Goal: Transaction & Acquisition: Purchase product/service

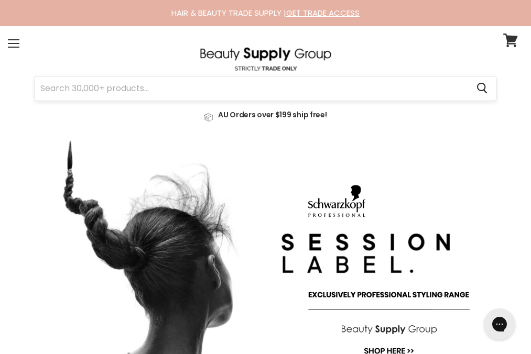
click at [286, 84] on input "Search" at bounding box center [251, 88] width 433 height 24
click at [507, 42] on icon at bounding box center [510, 41] width 14 height 14
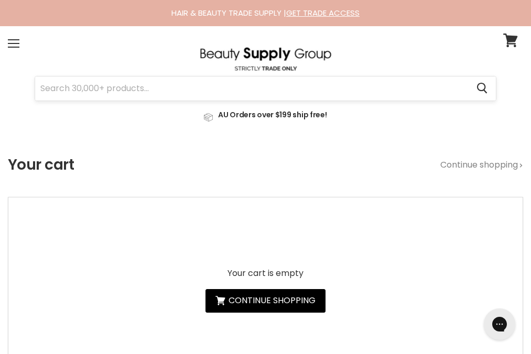
click at [198, 90] on input "Search" at bounding box center [251, 88] width 433 height 24
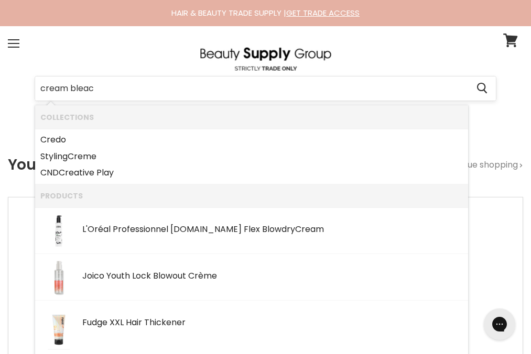
type input "cream bleach"
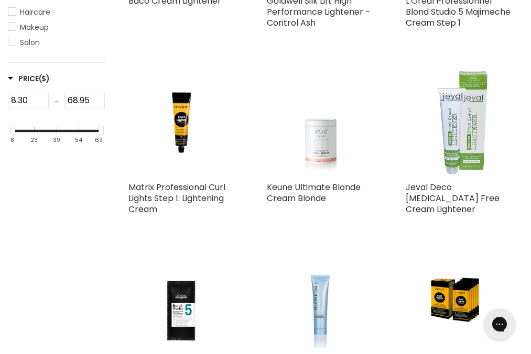
scroll to position [393, 0]
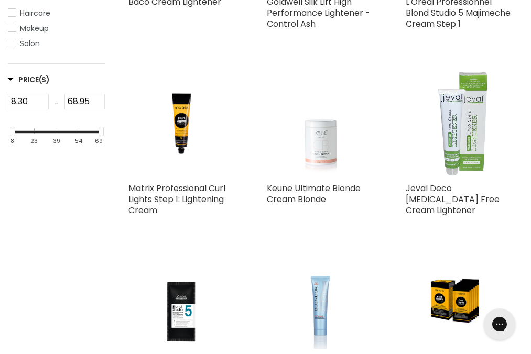
click at [304, 147] on img "Main content" at bounding box center [320, 124] width 80 height 107
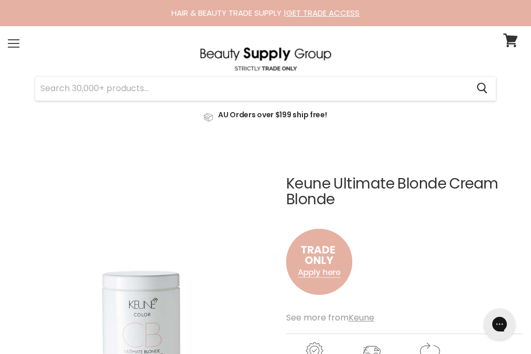
click at [16, 47] on span at bounding box center [14, 47] width 12 height 1
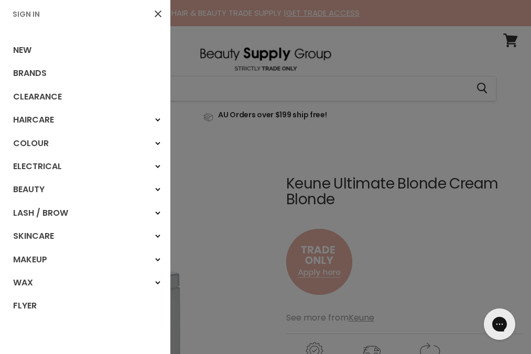
click at [27, 17] on link "Sign In" at bounding box center [26, 14] width 36 height 10
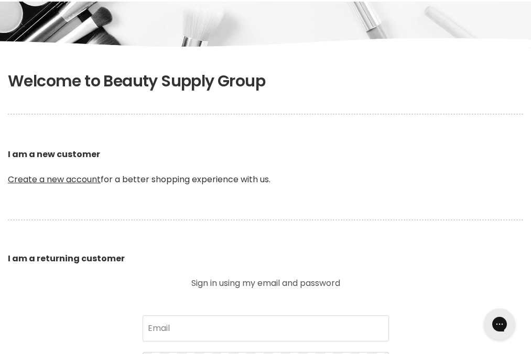
scroll to position [200, 0]
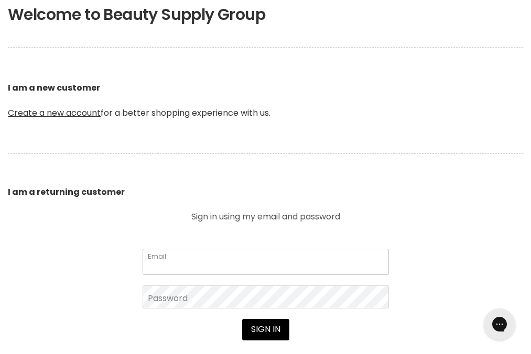
click at [214, 249] on input "Email" at bounding box center [265, 262] width 246 height 26
type input "info@foxandfinchhair.com.au"
click at [242, 319] on button "Sign in" at bounding box center [265, 329] width 47 height 21
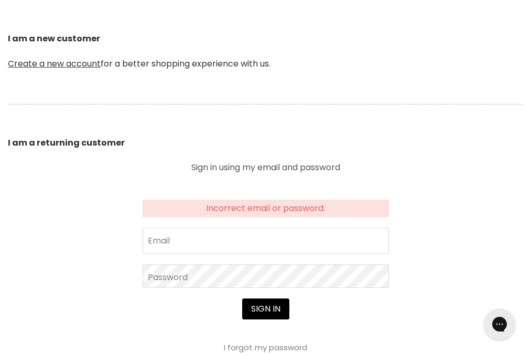
scroll to position [281, 0]
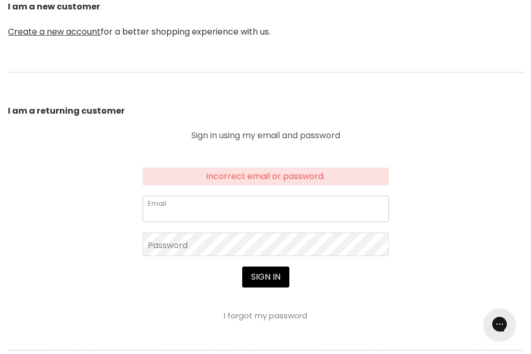
click at [230, 196] on input "Email" at bounding box center [265, 209] width 246 height 26
type input "[EMAIL_ADDRESS][DOMAIN_NAME]"
click at [242, 267] on button "Sign in" at bounding box center [265, 277] width 47 height 21
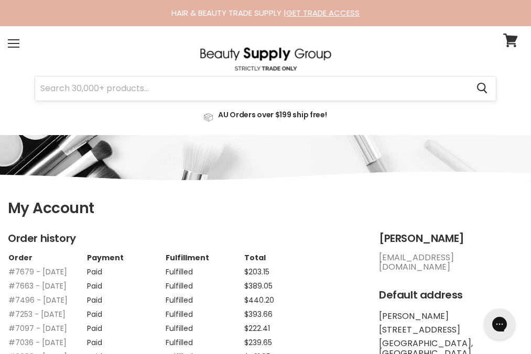
click at [213, 87] on input "Search" at bounding box center [251, 88] width 433 height 24
type input "blondor"
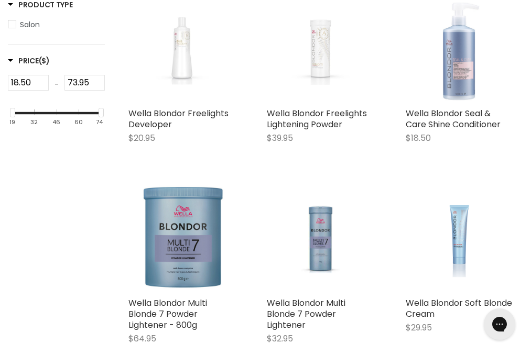
scroll to position [286, 0]
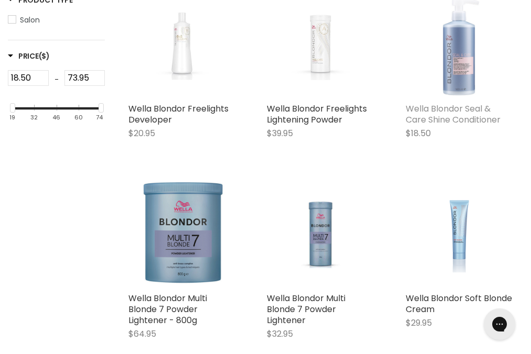
click at [455, 103] on link "Wella Blondor Seal & Care Shine Conditioner" at bounding box center [452, 114] width 95 height 23
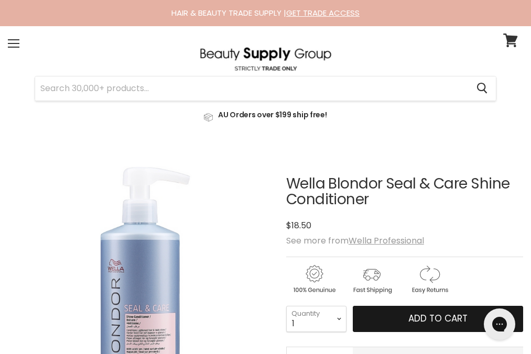
click at [377, 306] on button "Add to cart" at bounding box center [437, 319] width 170 height 26
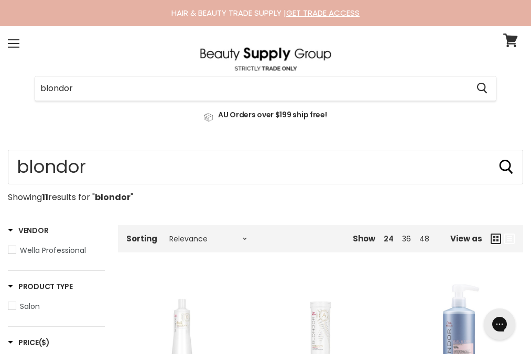
drag, startPoint x: 125, startPoint y: 86, endPoint x: 0, endPoint y: 84, distance: 124.7
click at [0, 84] on section "Menu blondor Cancel" at bounding box center [265, 80] width 531 height 109
type input "keune lightener"
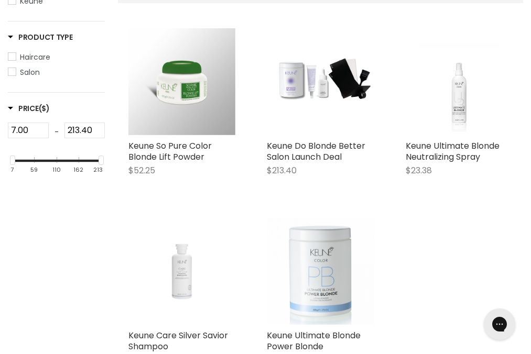
scroll to position [245, 0]
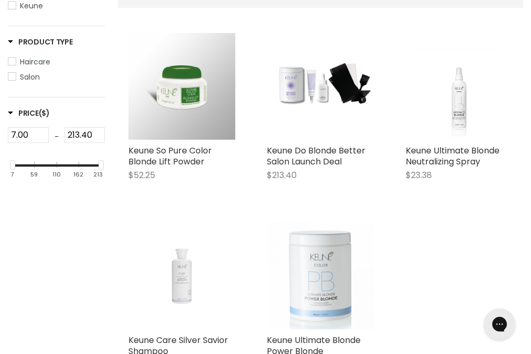
click at [312, 261] on img "Main content" at bounding box center [320, 276] width 107 height 107
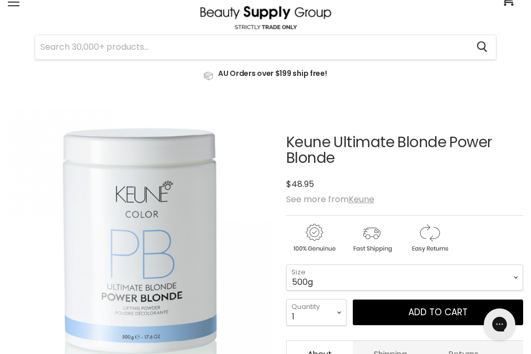
scroll to position [43, 0]
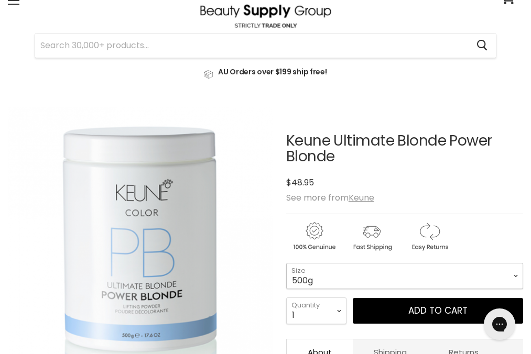
click at [313, 263] on select "500g 2x500g Re-Fill Duo" at bounding box center [404, 276] width 237 height 26
click at [284, 242] on article "Click or scroll to zoom Tap or pinch to zoom Click or scroll to zoom" at bounding box center [265, 320] width 515 height 427
click at [297, 263] on select "500g 2x500g Re-Fill Duo" at bounding box center [404, 276] width 237 height 26
click at [319, 263] on select "500g 2x500g Re-Fill Duo" at bounding box center [404, 276] width 237 height 26
select select "500g"
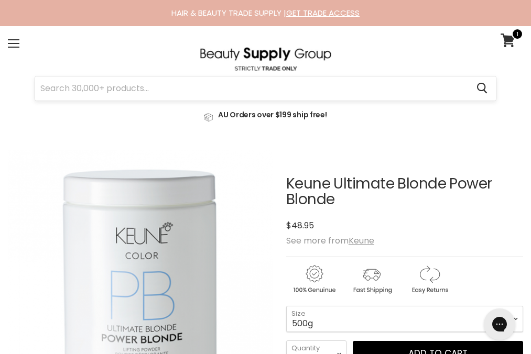
click at [230, 93] on input "Search" at bounding box center [251, 88] width 433 height 24
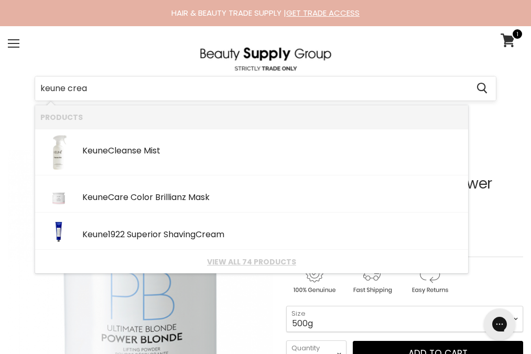
type input "keune cream"
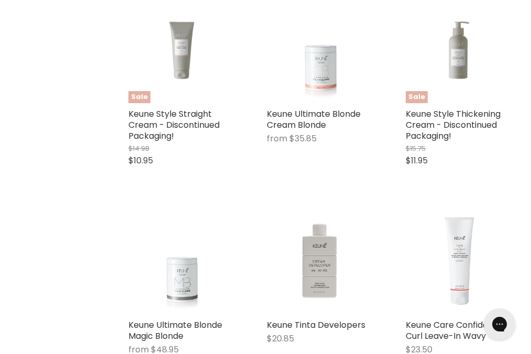
scroll to position [664, 0]
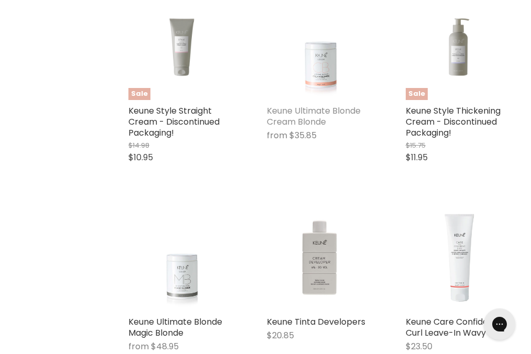
click at [300, 105] on link "Keune Ultimate Blonde Cream Blonde" at bounding box center [314, 116] width 94 height 23
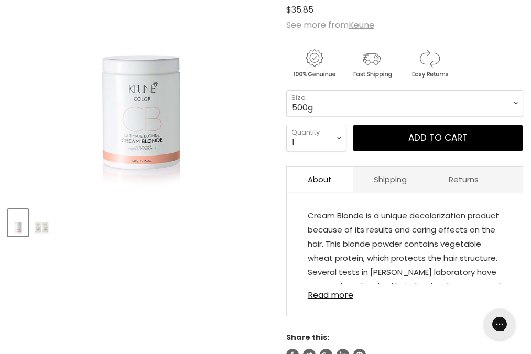
scroll to position [216, 0]
click at [334, 90] on select "500g 2x500g Re-Fill Duo" at bounding box center [404, 103] width 237 height 26
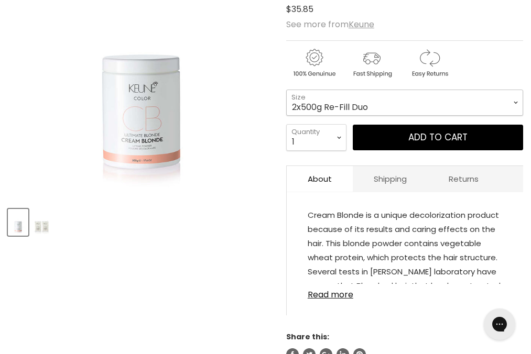
select select "2x500g Re-Fill Duo"
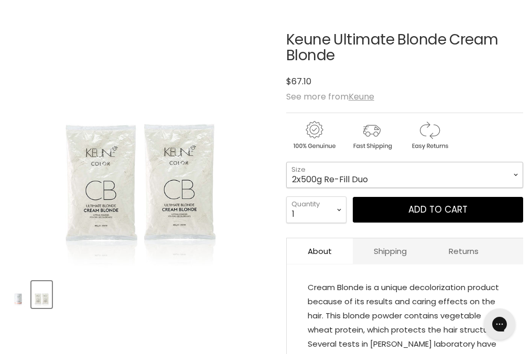
scroll to position [145, 0]
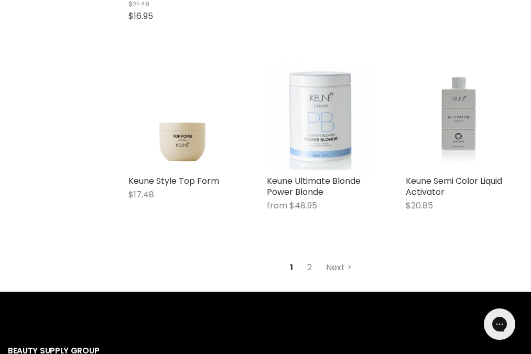
scroll to position [1589, 0]
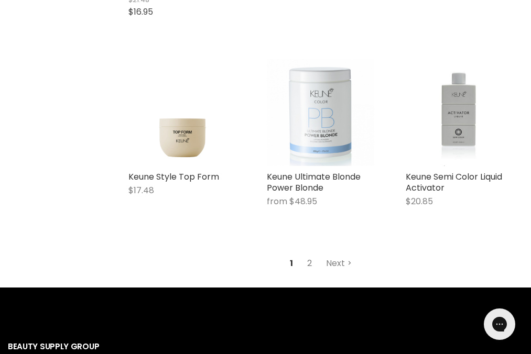
click at [311, 254] on link "2" at bounding box center [309, 263] width 16 height 19
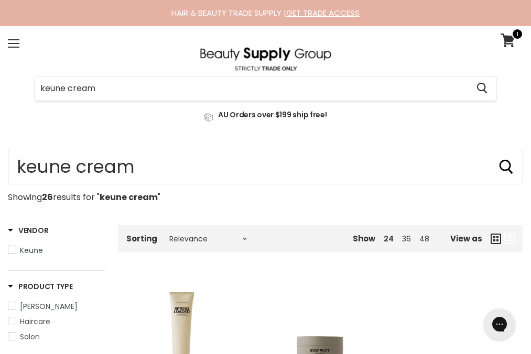
drag, startPoint x: 135, startPoint y: 82, endPoint x: 0, endPoint y: 82, distance: 134.6
click at [0, 82] on section "Menu keune cream Cancel" at bounding box center [265, 80] width 531 height 109
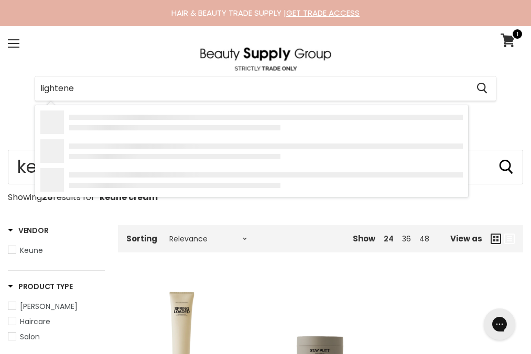
type input "lightener"
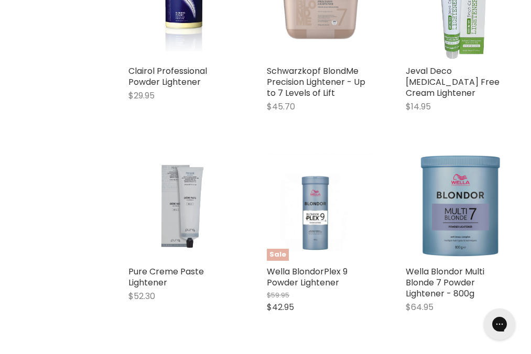
scroll to position [928, 0]
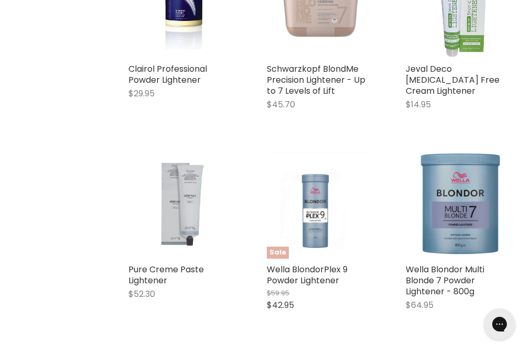
click at [174, 152] on img "Main content" at bounding box center [181, 205] width 65 height 107
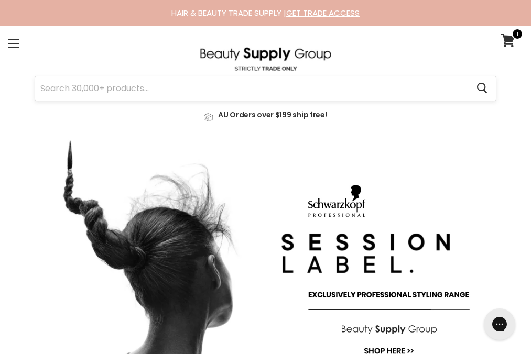
click at [170, 91] on input "Search" at bounding box center [251, 88] width 433 height 24
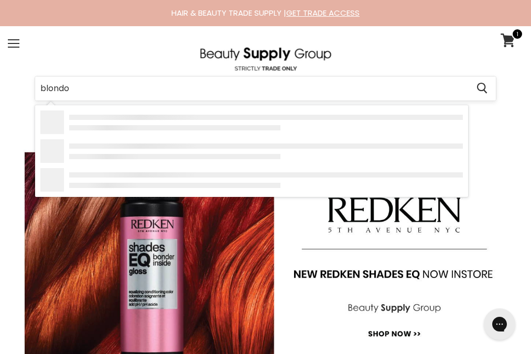
type input "blondor"
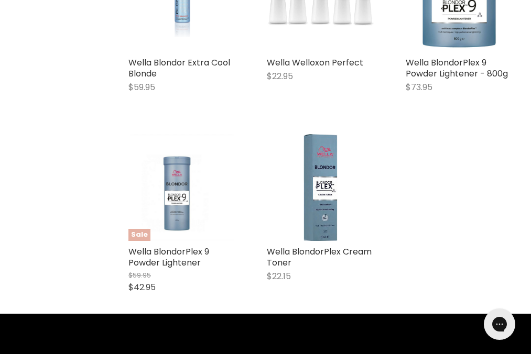
scroll to position [722, 0]
